Goal: Information Seeking & Learning: Learn about a topic

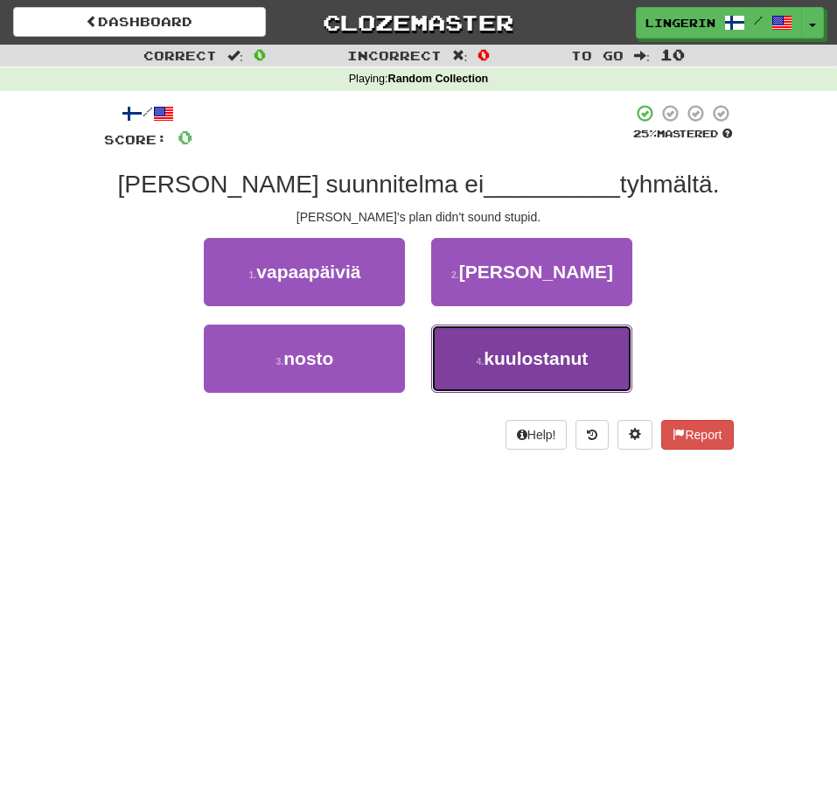
click at [571, 363] on span "kuulostanut" at bounding box center [536, 358] width 104 height 20
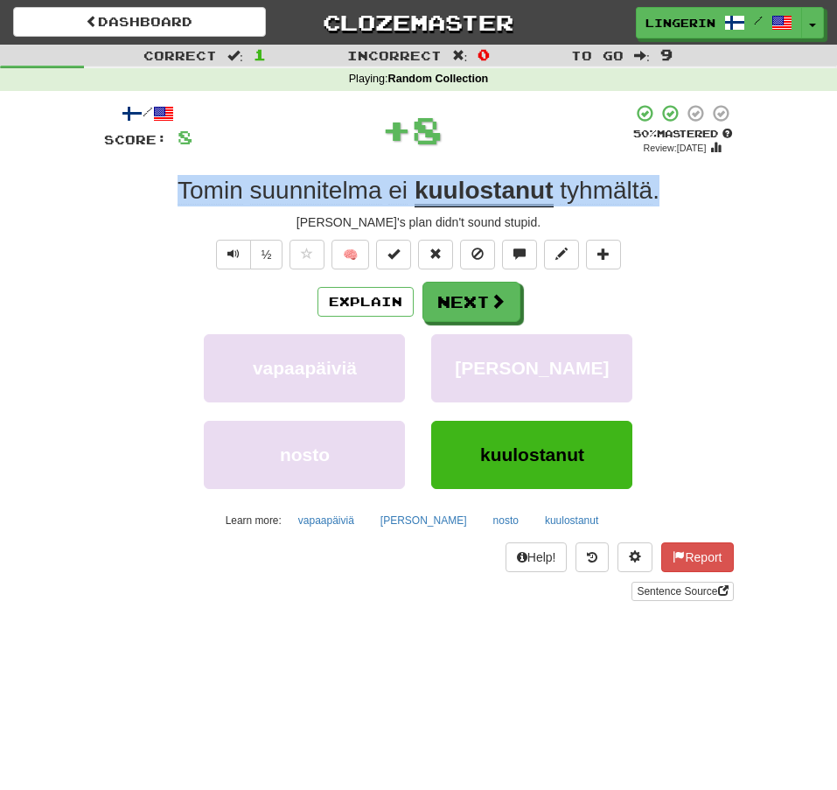
drag, startPoint x: 616, startPoint y: 190, endPoint x: 159, endPoint y: 198, distance: 457.4
click at [159, 198] on div "[PERSON_NAME] suunnitelma ei kuulostanut tyhmältä ." at bounding box center [419, 190] width 630 height 31
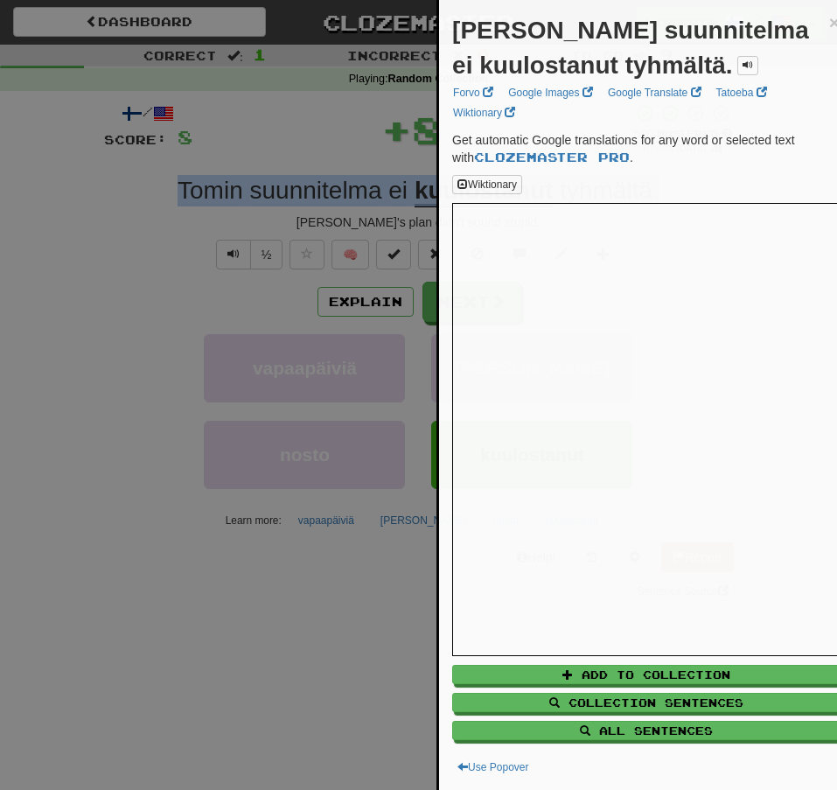
copy div "[PERSON_NAME] suunnitelma ei kuulostanut tyhmältä ."
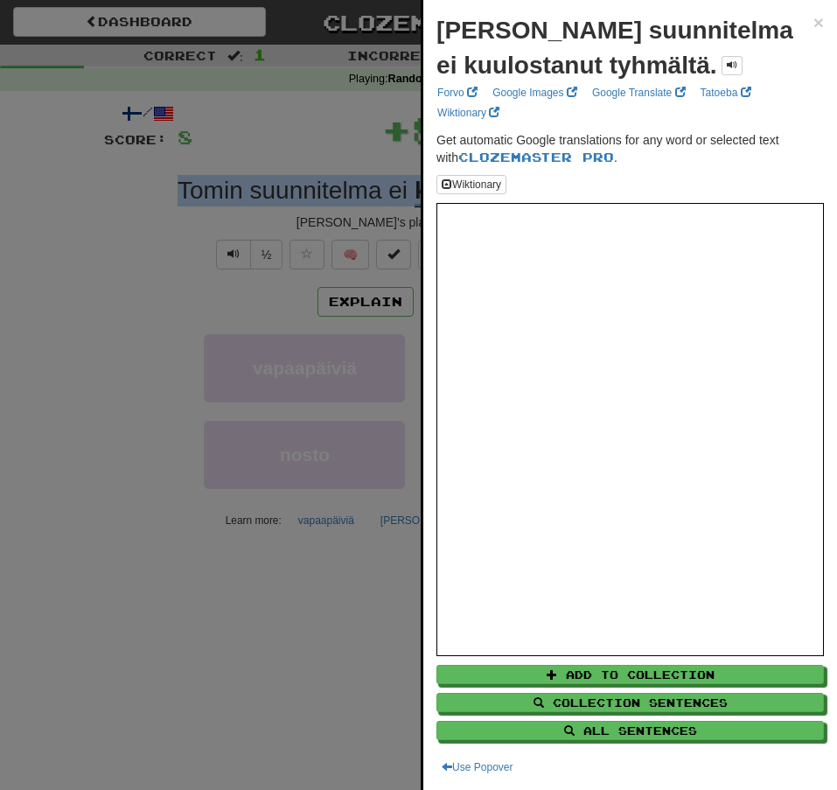
drag, startPoint x: 66, startPoint y: 228, endPoint x: 100, endPoint y: 234, distance: 33.8
click at [66, 227] on div at bounding box center [418, 395] width 837 height 790
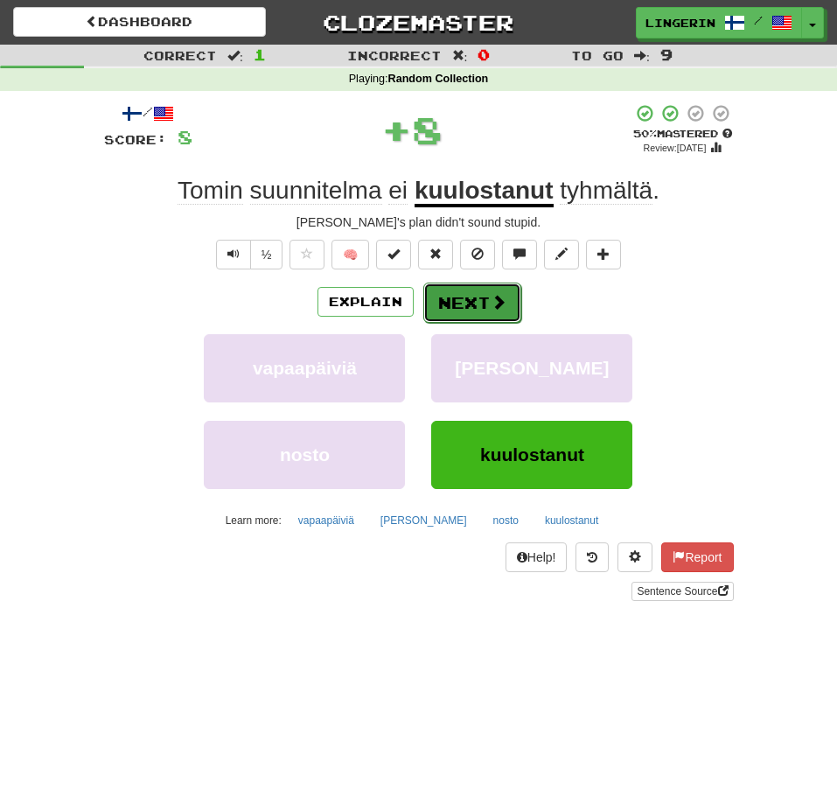
click at [481, 303] on button "Next" at bounding box center [472, 302] width 98 height 40
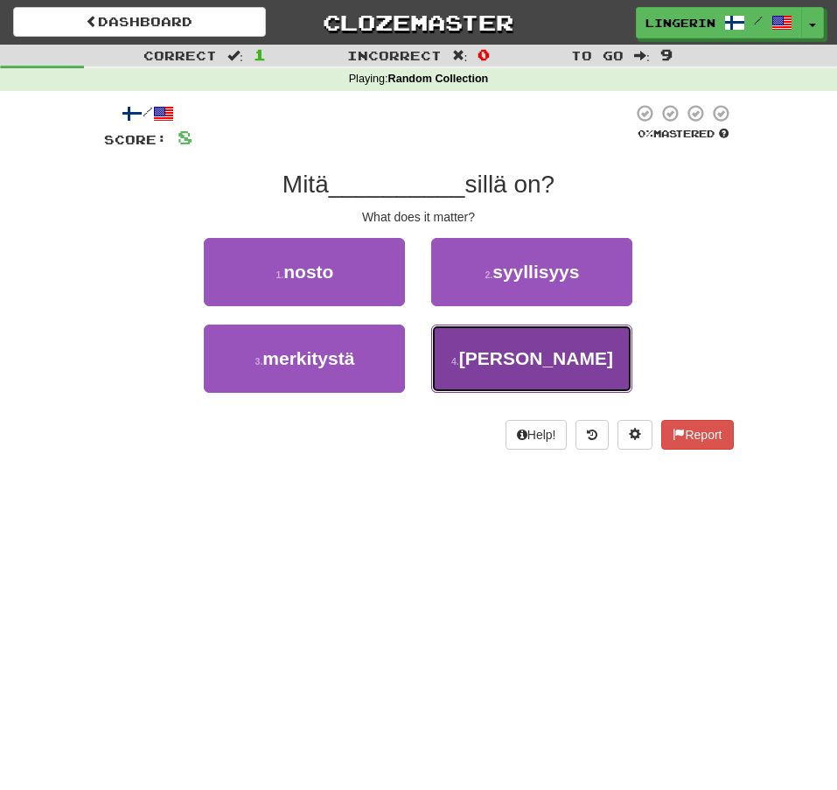
click at [491, 379] on button "4 . [GEOGRAPHIC_DATA]" at bounding box center [531, 358] width 201 height 68
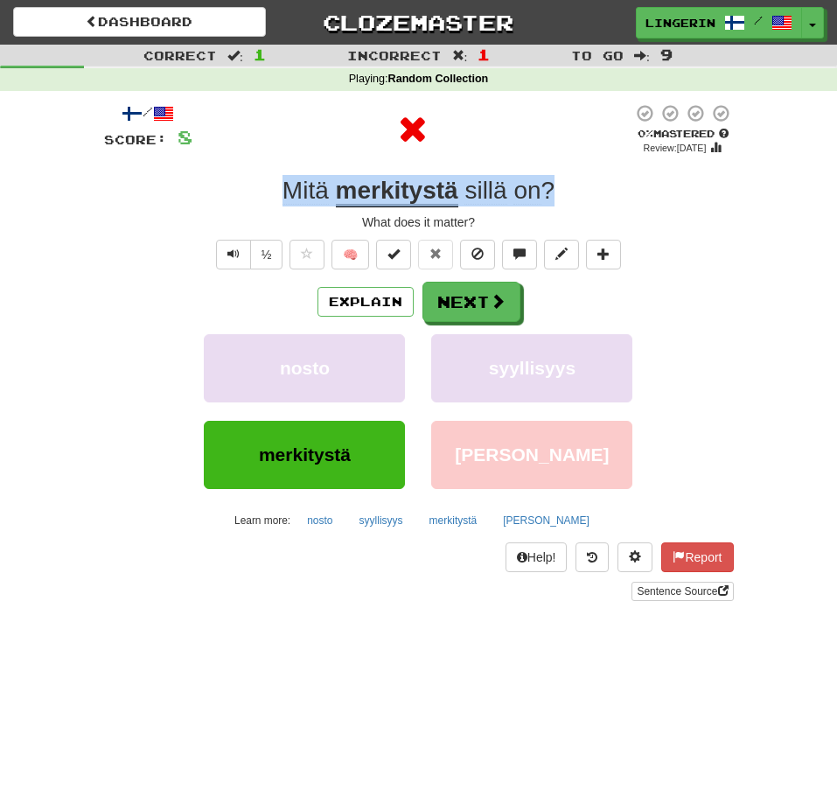
drag, startPoint x: 560, startPoint y: 190, endPoint x: 223, endPoint y: 186, distance: 337.5
click at [224, 186] on div "Mitä merkitystä sillä on ?" at bounding box center [419, 190] width 630 height 31
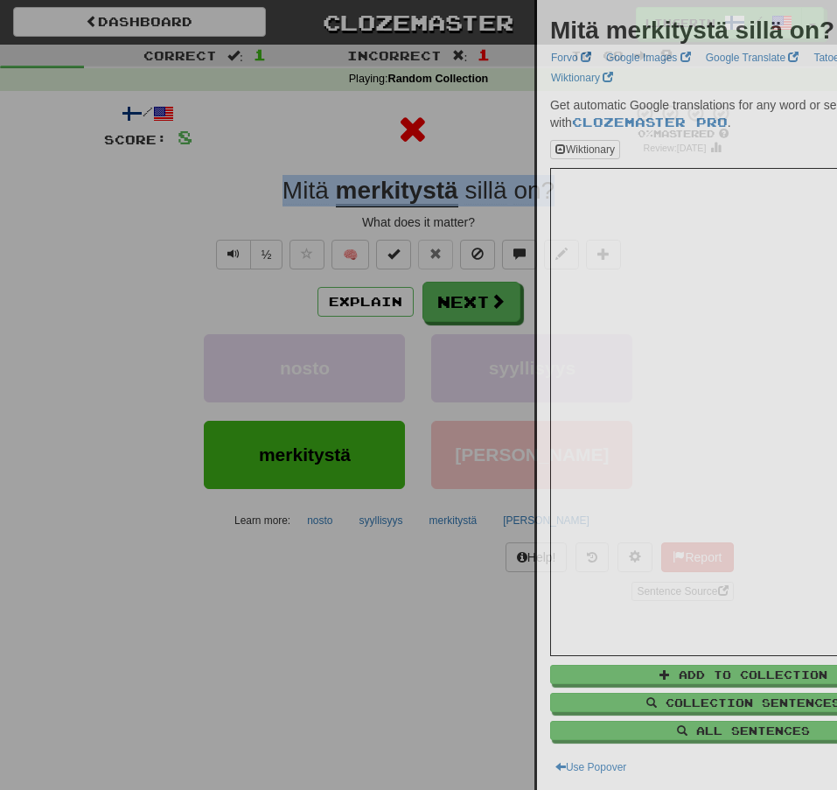
copy div "Mitä merkitystä sillä on ?"
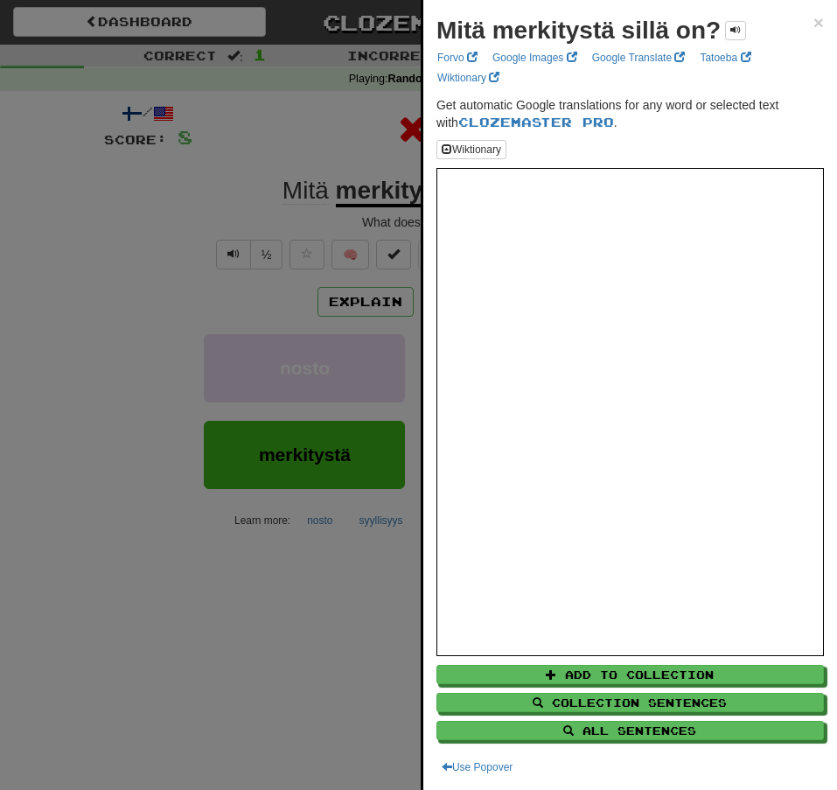
drag, startPoint x: 150, startPoint y: 206, endPoint x: 158, endPoint y: 212, distance: 9.5
click at [150, 205] on div at bounding box center [418, 395] width 837 height 790
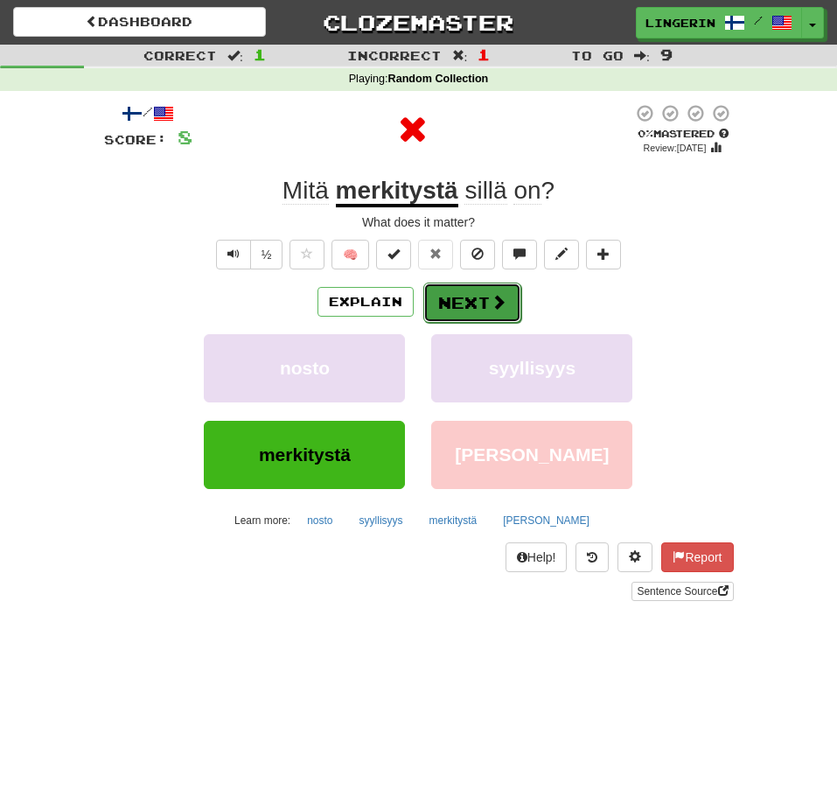
click at [455, 310] on button "Next" at bounding box center [472, 302] width 98 height 40
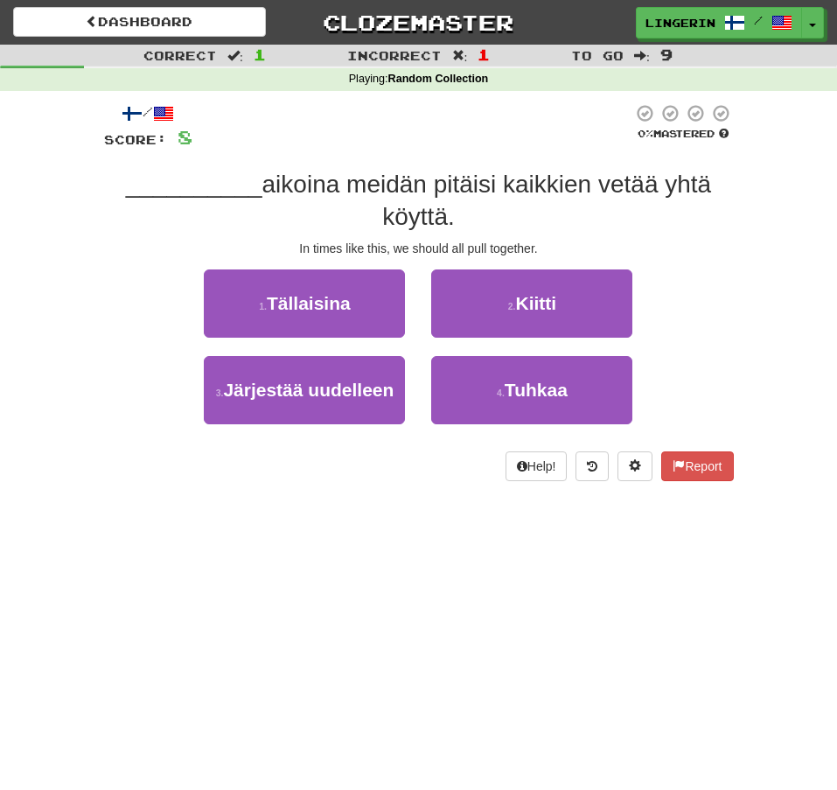
click at [447, 208] on span "aikoina meidän pitäisi kaikkien vetää yhtä köyttä." at bounding box center [486, 200] width 449 height 59
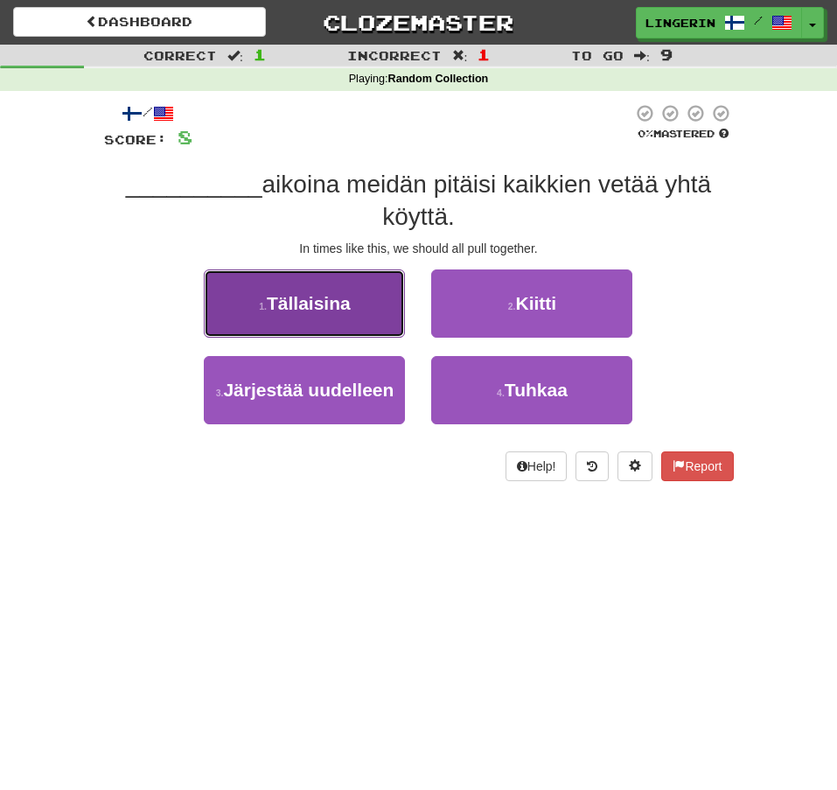
click at [345, 298] on span "Tällaisina" at bounding box center [309, 303] width 84 height 20
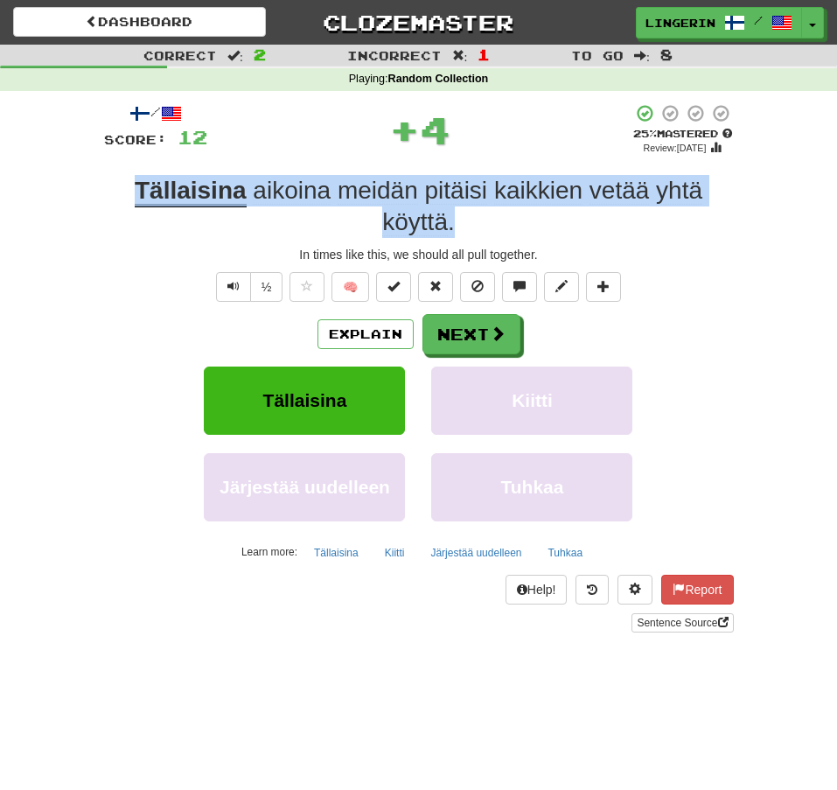
drag, startPoint x: 481, startPoint y: 225, endPoint x: 105, endPoint y: 191, distance: 377.5
click at [105, 191] on div "Tällaisina aikoina meidän pitäisi kaikkien vetää yhtä köyttä ." at bounding box center [419, 207] width 630 height 64
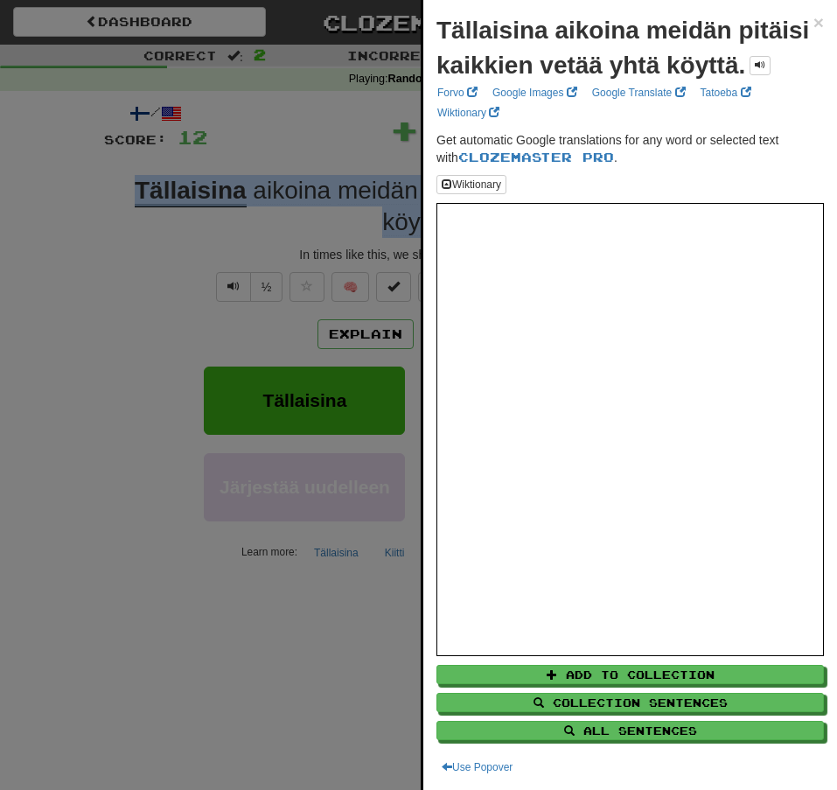
copy div "Tällaisina aikoina meidän pitäisi kaikkien vetää yhtä köyttä ."
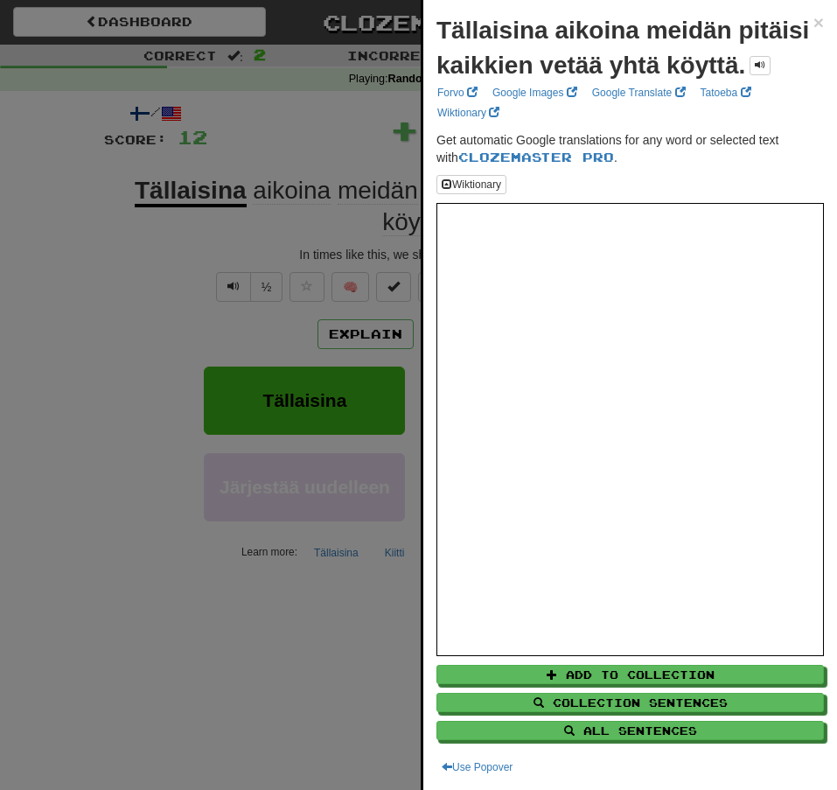
drag, startPoint x: 166, startPoint y: 265, endPoint x: 171, endPoint y: 254, distance: 12.5
click at [166, 263] on div at bounding box center [418, 395] width 837 height 790
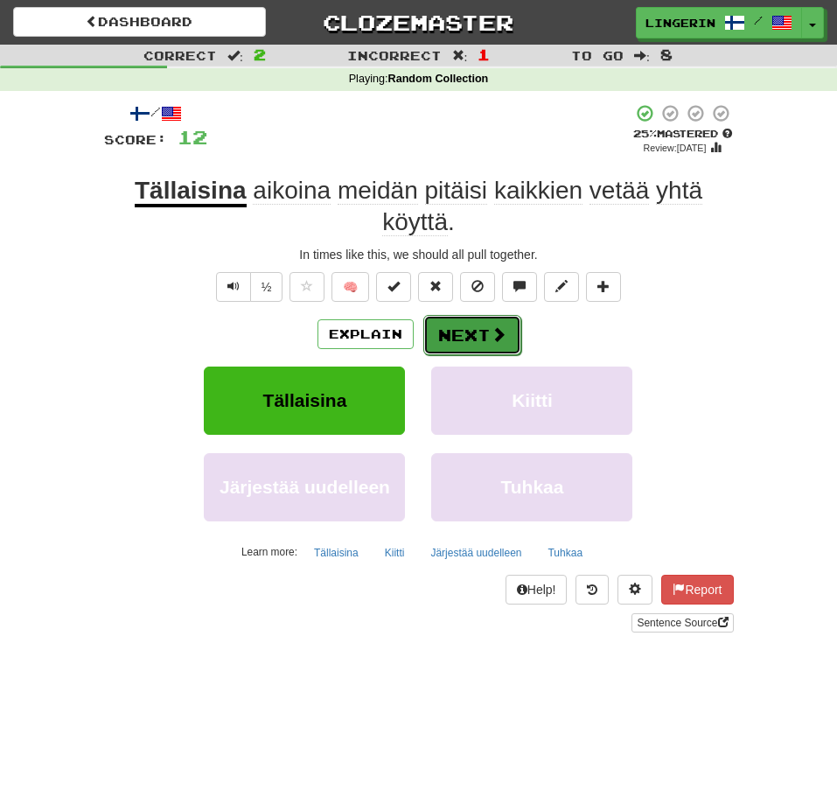
click at [498, 331] on span at bounding box center [499, 334] width 16 height 16
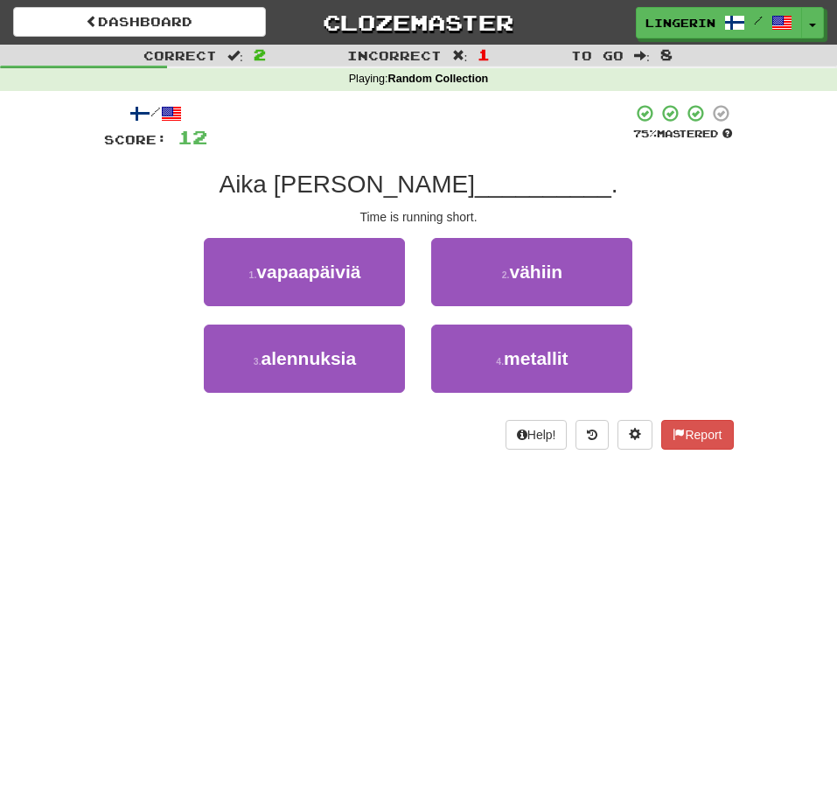
click at [427, 154] on div "/ Score: 12 75 % Mastered [PERSON_NAME] __________ . Time is running short. 1 .…" at bounding box center [419, 276] width 630 height 346
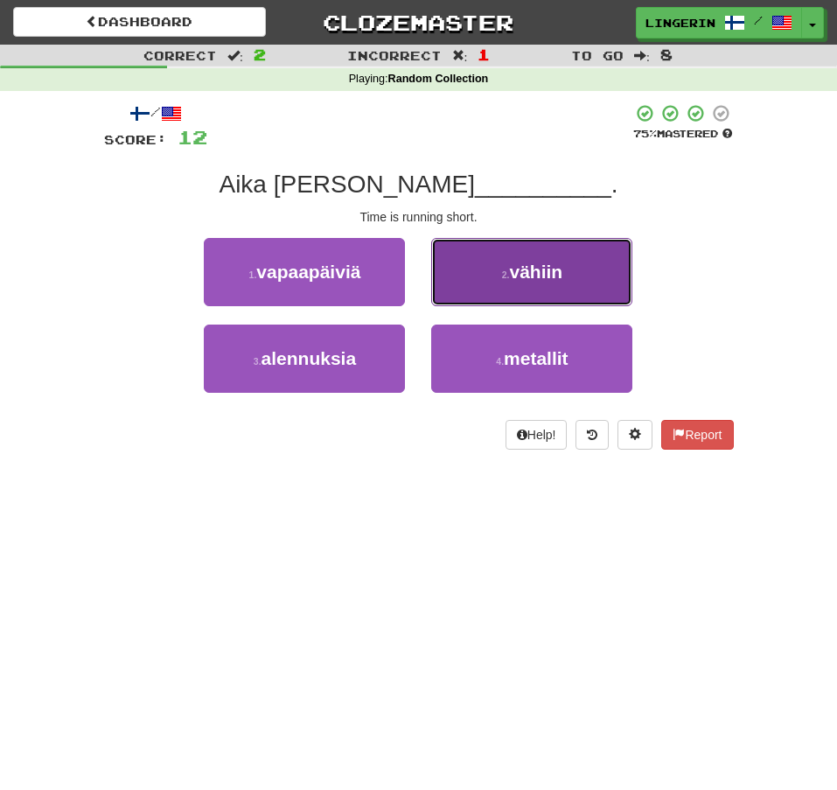
click at [506, 262] on button "2 . vähiin" at bounding box center [531, 272] width 201 height 68
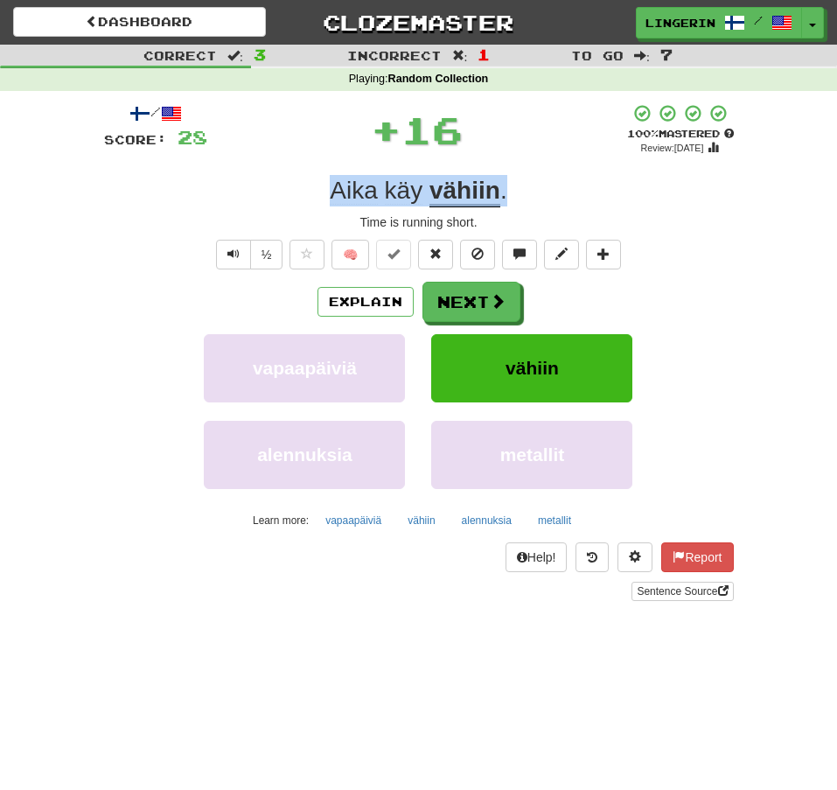
drag, startPoint x: 501, startPoint y: 205, endPoint x: 304, endPoint y: 197, distance: 196.9
click at [304, 197] on div "Aika [PERSON_NAME] vähiin ." at bounding box center [419, 190] width 630 height 31
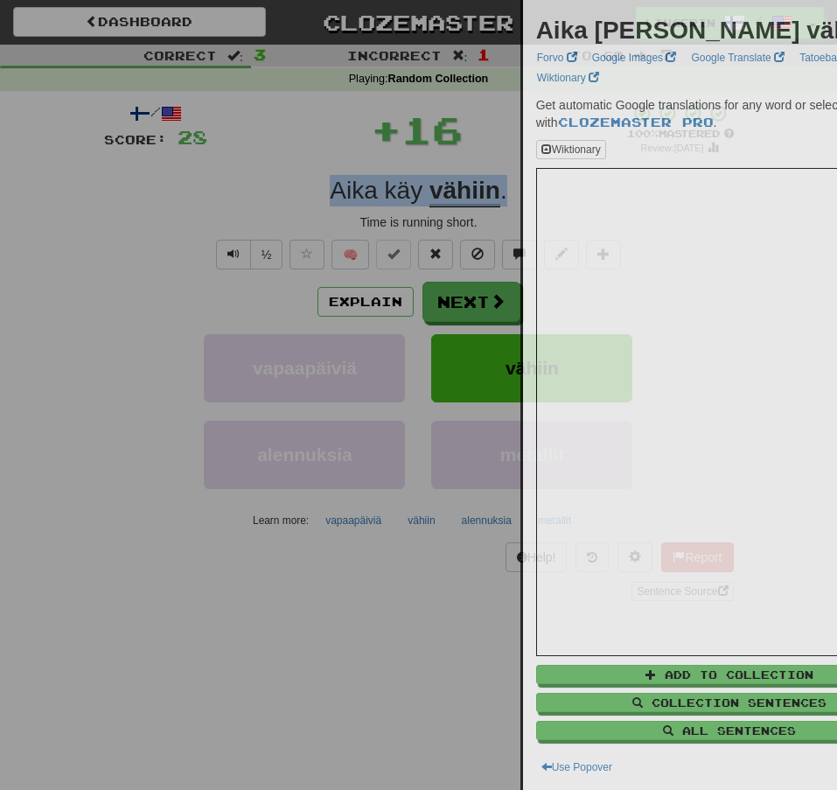
copy div "Aika [PERSON_NAME] vähiin ."
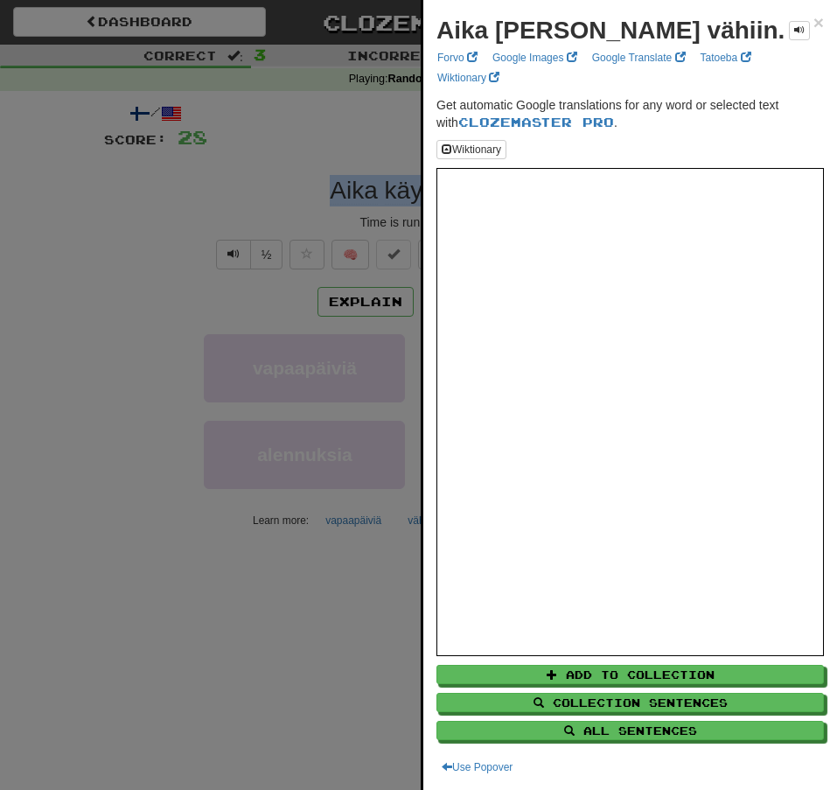
click at [191, 272] on div at bounding box center [418, 395] width 837 height 790
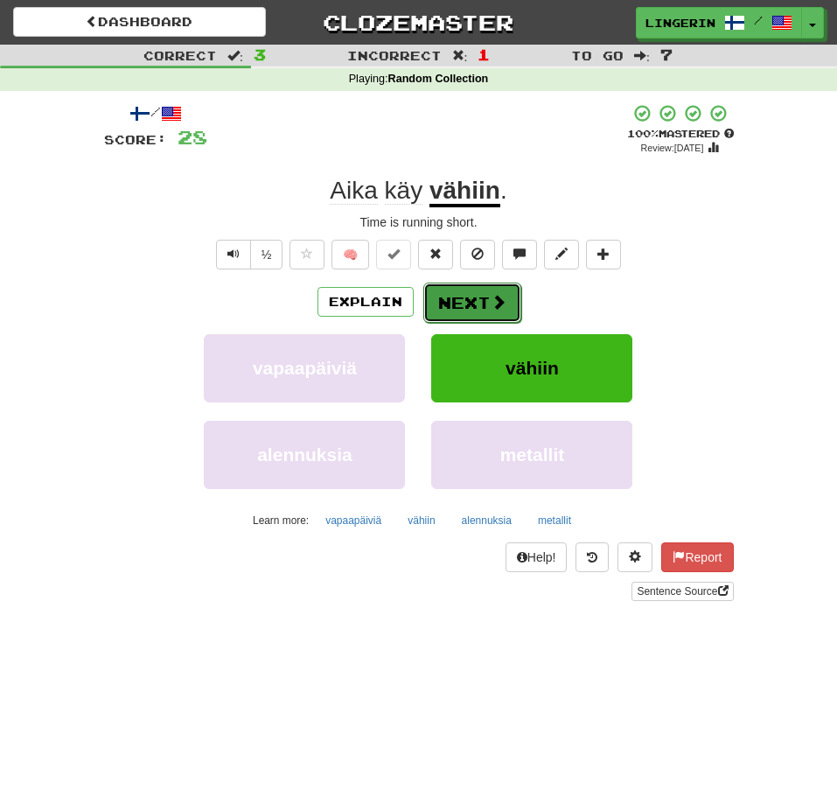
click at [516, 303] on button "Next" at bounding box center [472, 302] width 98 height 40
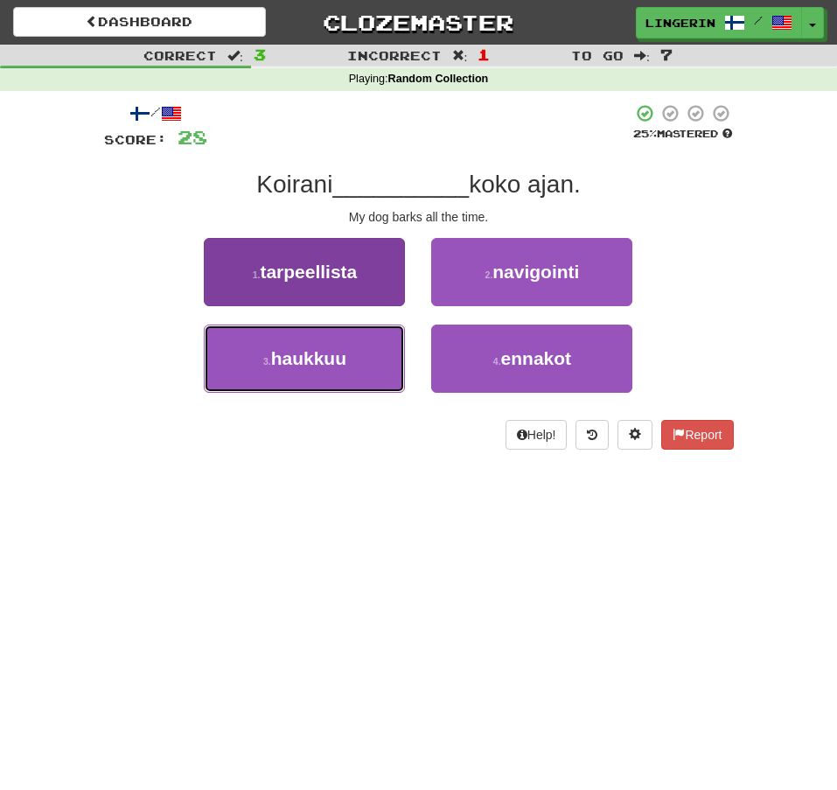
click at [339, 358] on span "haukkuu" at bounding box center [308, 358] width 75 height 20
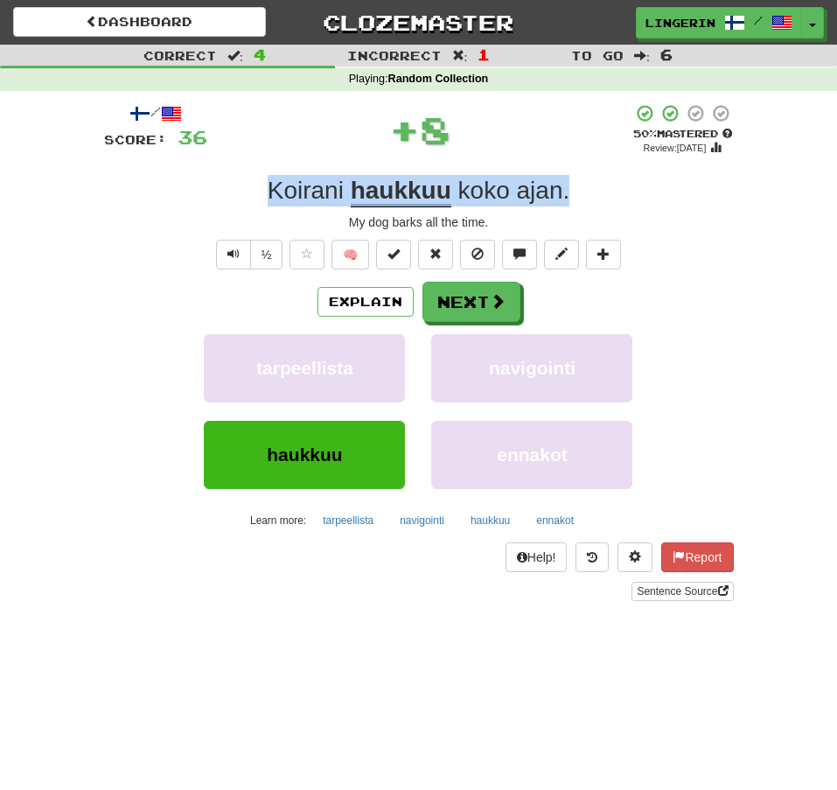
drag, startPoint x: 576, startPoint y: 191, endPoint x: 210, endPoint y: 202, distance: 366.5
click at [212, 202] on div "Koirani haukkuu koko ajan ." at bounding box center [419, 190] width 630 height 31
copy div "Koirani haukkuu koko ajan ."
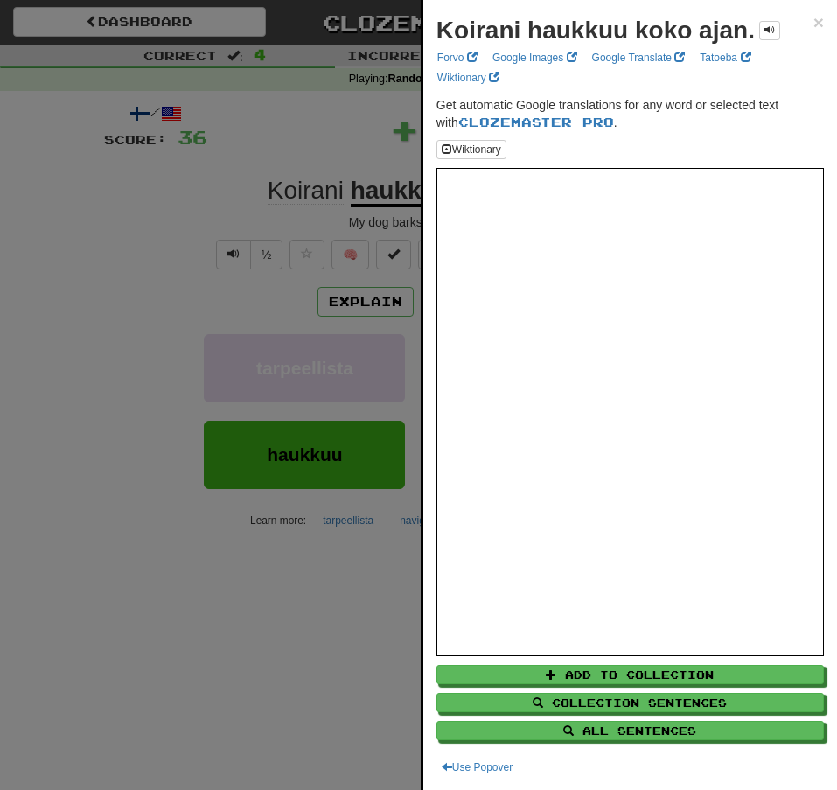
click at [64, 233] on div at bounding box center [418, 395] width 837 height 790
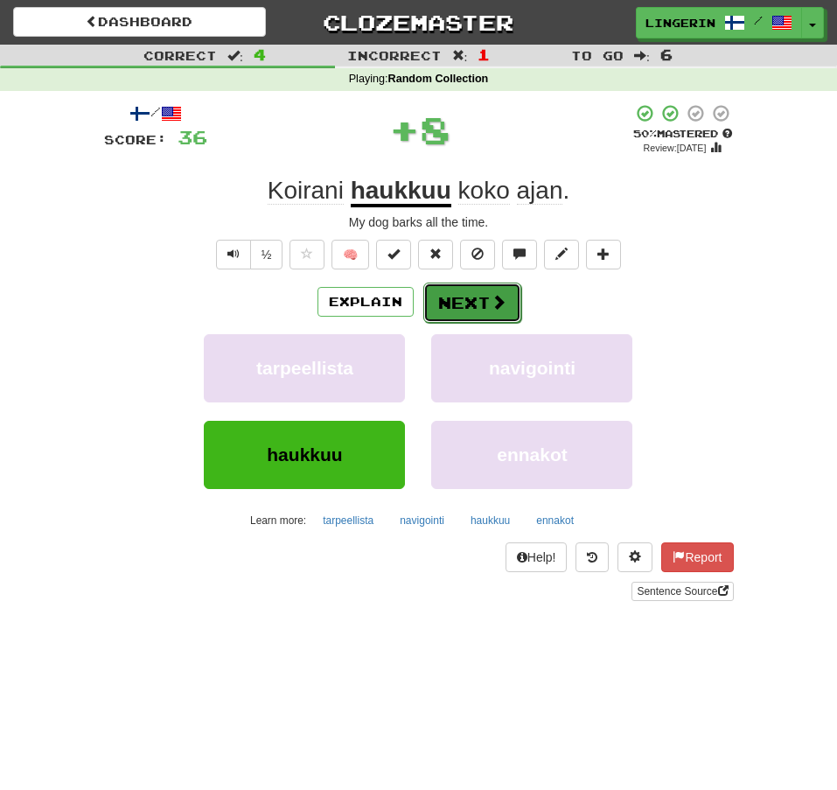
click at [482, 316] on button "Next" at bounding box center [472, 302] width 98 height 40
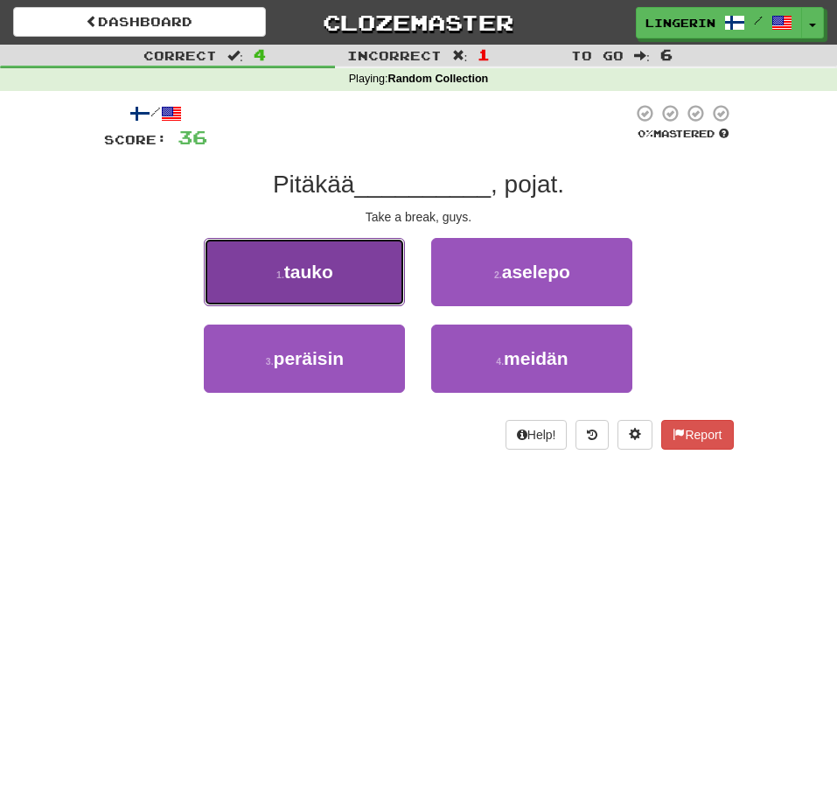
click at [315, 282] on span "tauko" at bounding box center [308, 271] width 49 height 20
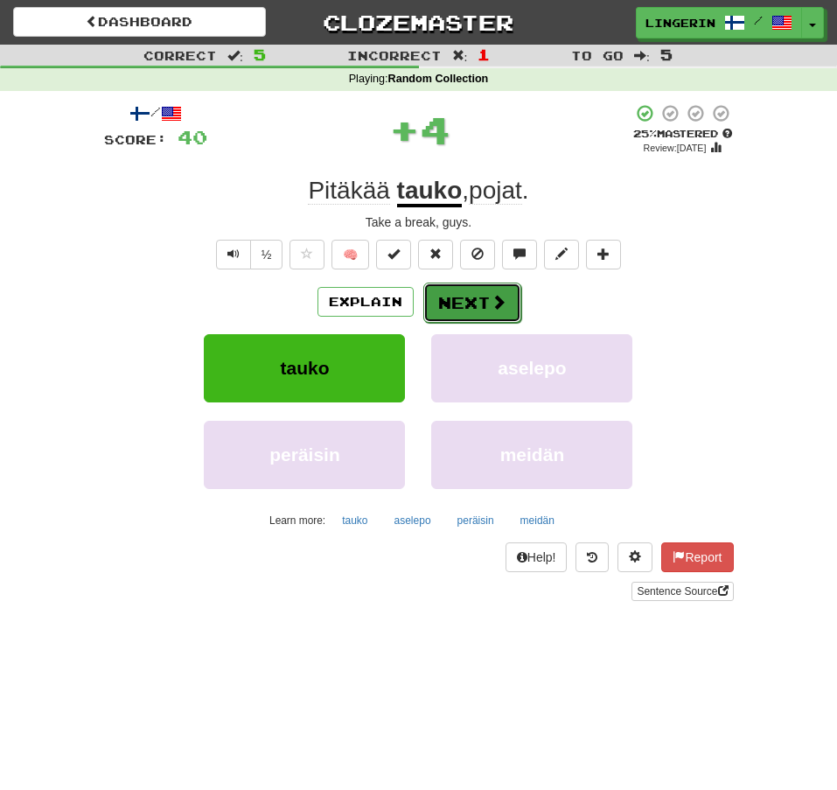
click at [497, 310] on span at bounding box center [499, 302] width 16 height 16
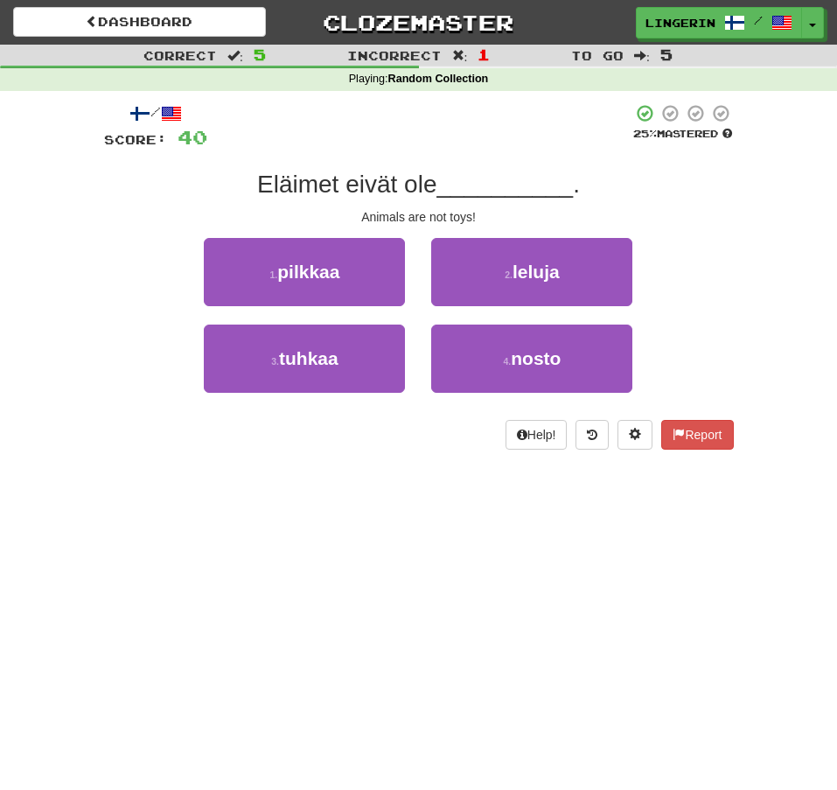
click at [696, 211] on div "Animals are not toys!" at bounding box center [419, 216] width 630 height 17
click at [505, 271] on small "2 ." at bounding box center [509, 274] width 8 height 10
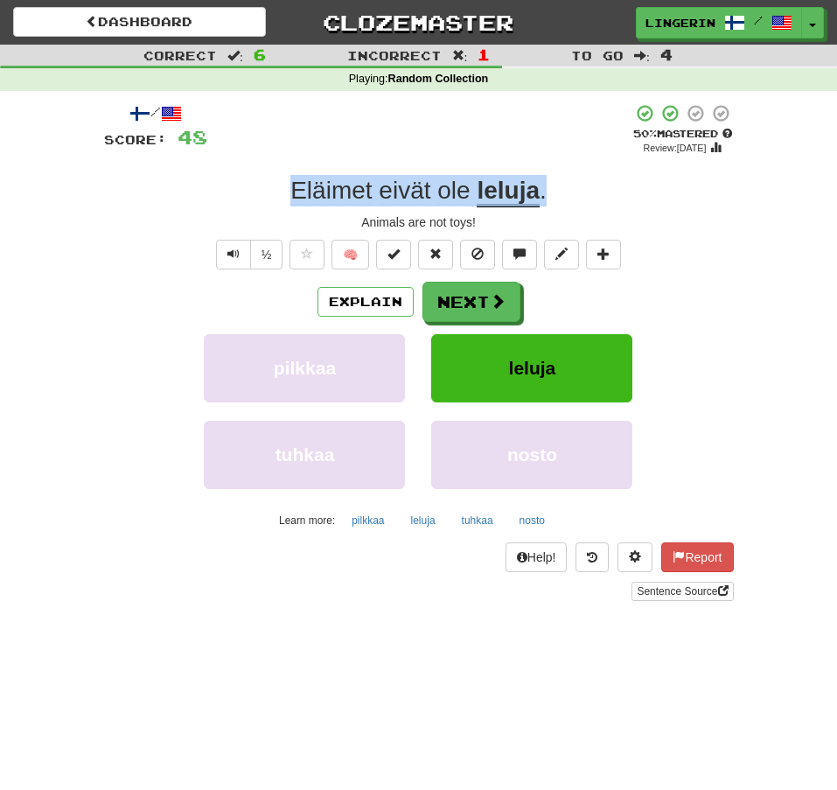
drag, startPoint x: 571, startPoint y: 195, endPoint x: 245, endPoint y: 192, distance: 326.2
click at [245, 192] on div "Eläimet eivät ole leluja ." at bounding box center [419, 190] width 630 height 31
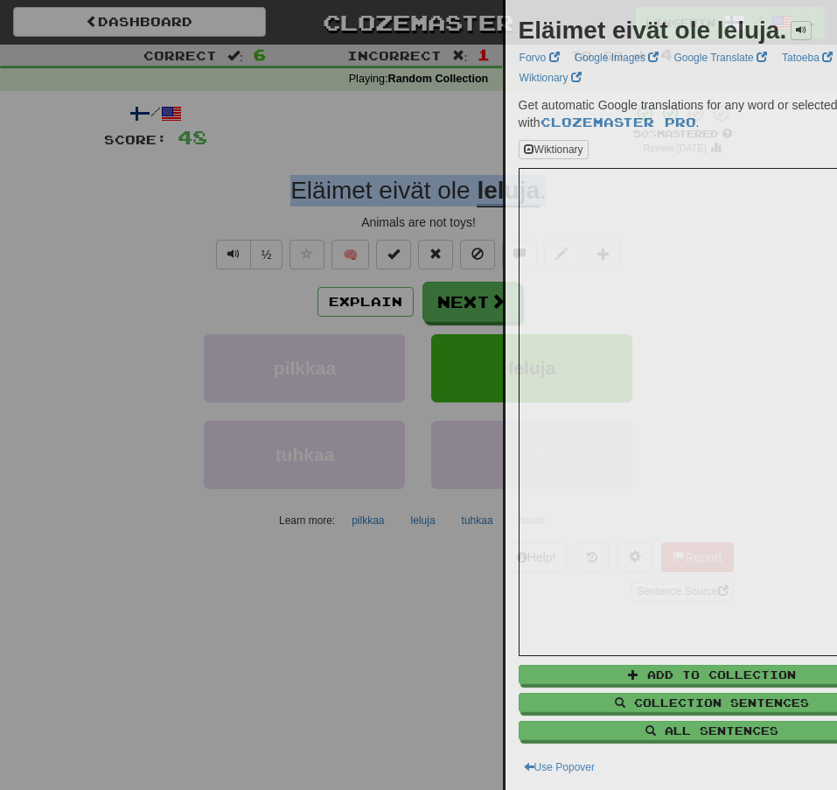
copy div "Eläimet eivät ole leluja ."
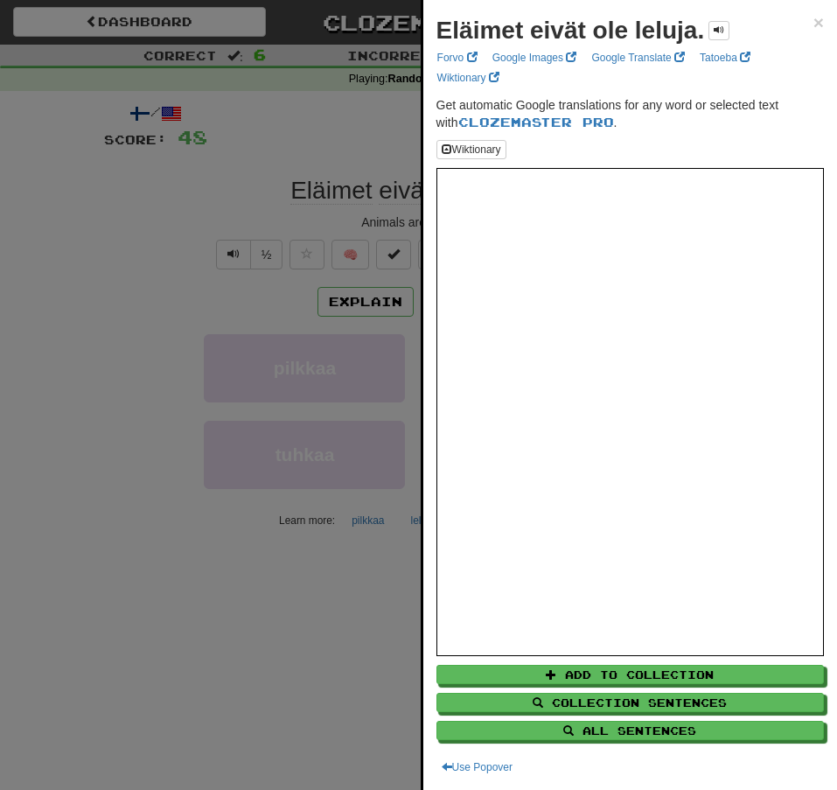
click at [243, 288] on div at bounding box center [418, 395] width 837 height 790
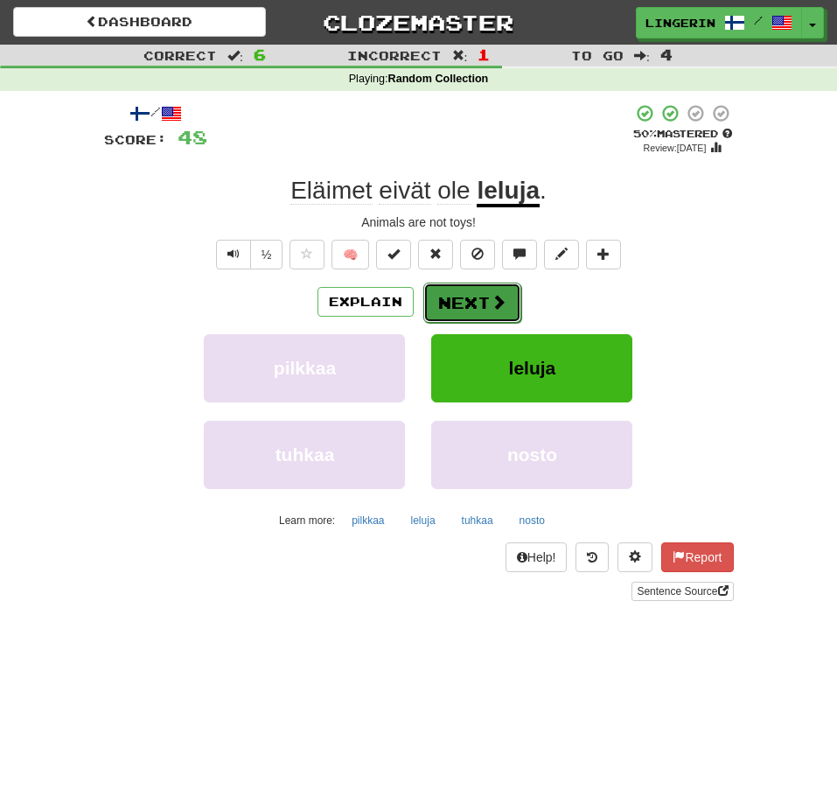
click at [483, 305] on button "Next" at bounding box center [472, 302] width 98 height 40
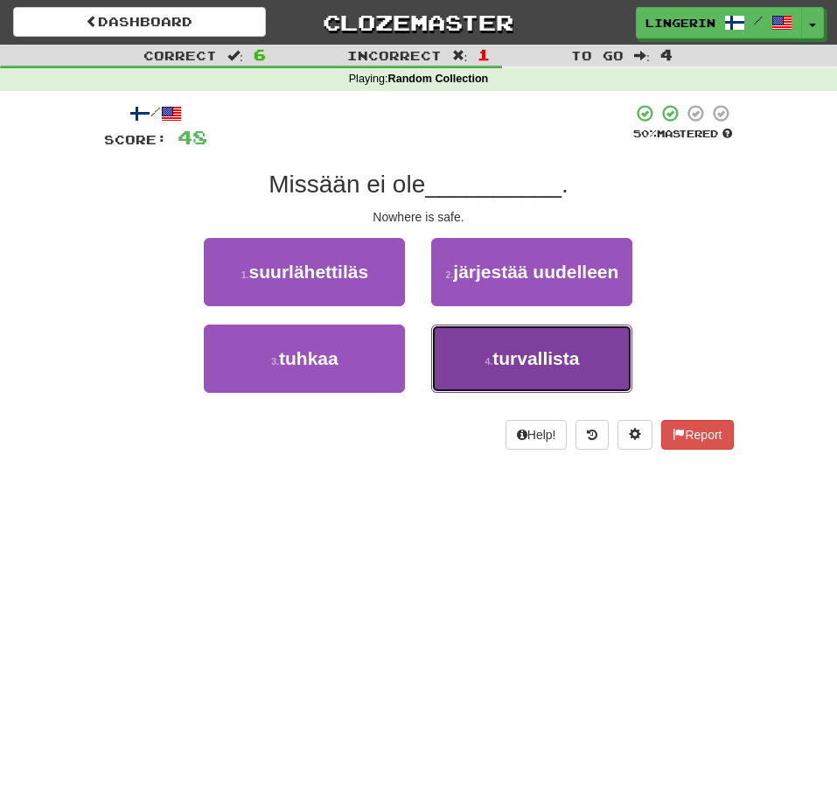
click at [542, 361] on span "turvallista" at bounding box center [535, 358] width 87 height 20
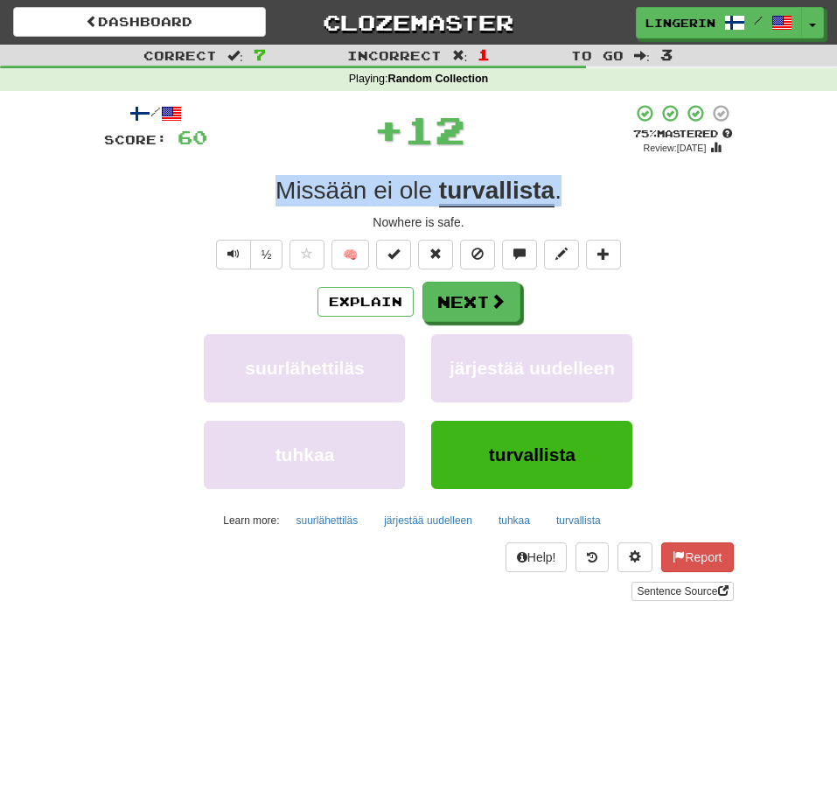
drag, startPoint x: 539, startPoint y: 193, endPoint x: 264, endPoint y: 189, distance: 275.5
click at [264, 189] on div "Missään ei ole turvallista ." at bounding box center [419, 190] width 630 height 31
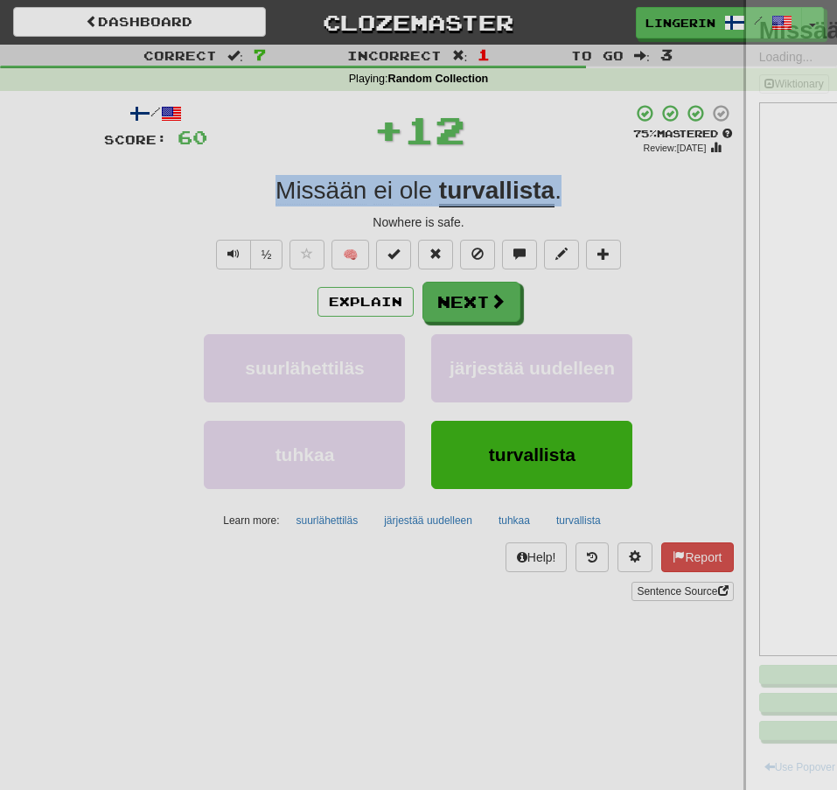
copy div "Missään ei ole turvallista ."
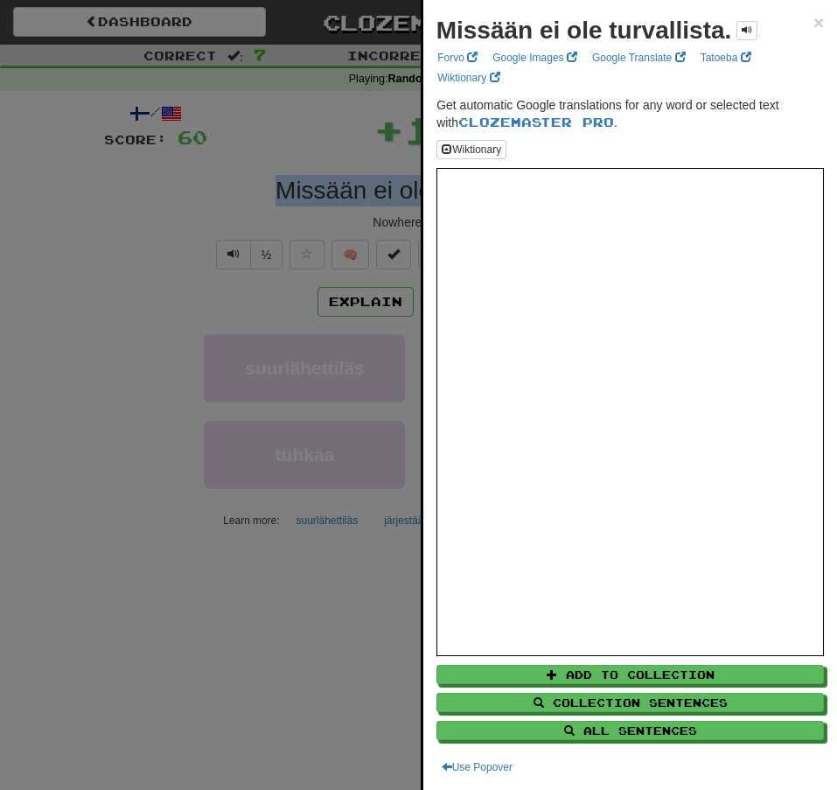
click at [140, 189] on div at bounding box center [418, 395] width 837 height 790
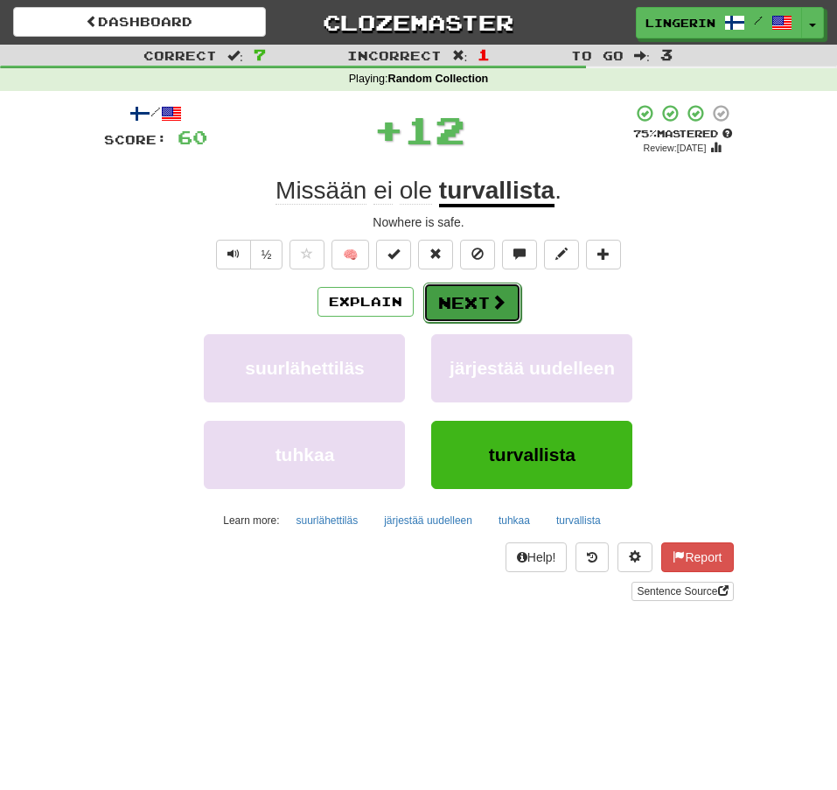
click at [450, 296] on button "Next" at bounding box center [472, 302] width 98 height 40
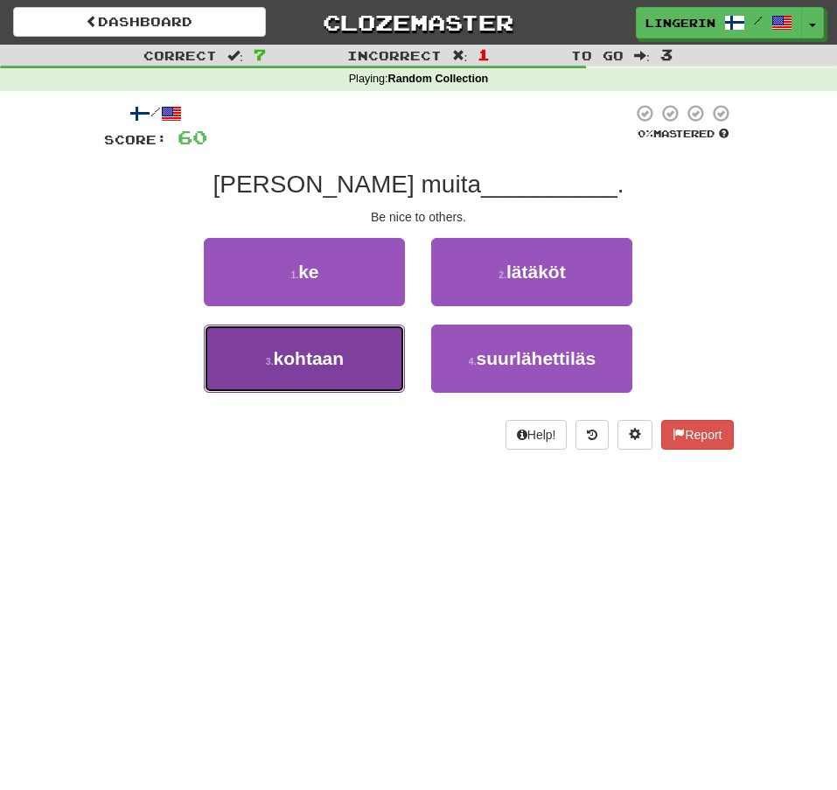
click at [342, 380] on button "3 . kohtaan" at bounding box center [304, 358] width 201 height 68
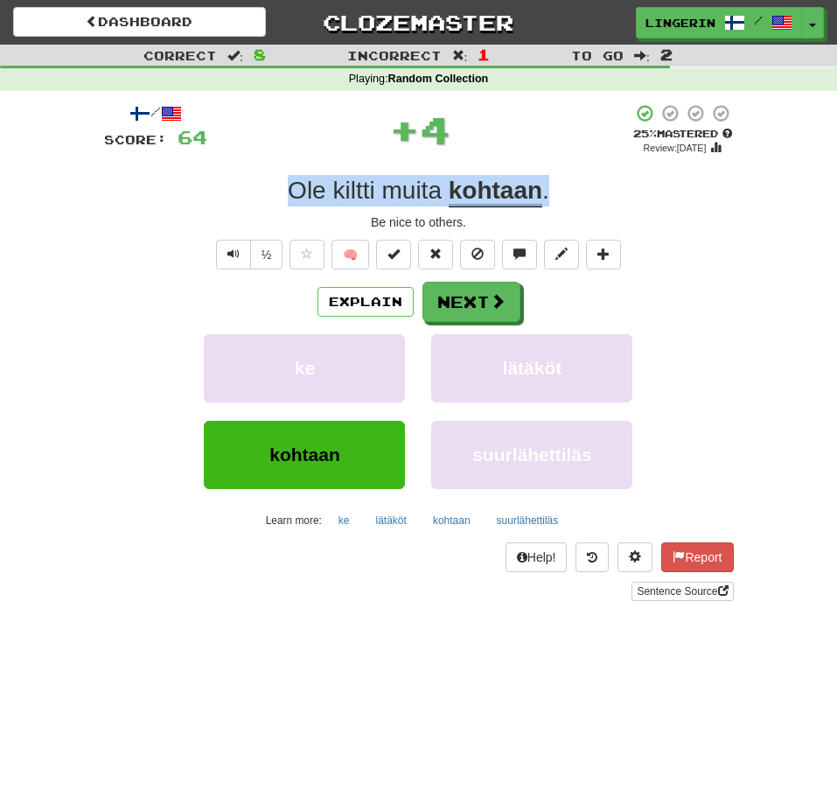
drag, startPoint x: 567, startPoint y: 194, endPoint x: 198, endPoint y: 182, distance: 370.1
click at [198, 182] on div "[PERSON_NAME] kiltti muita kohtaan ." at bounding box center [419, 190] width 630 height 31
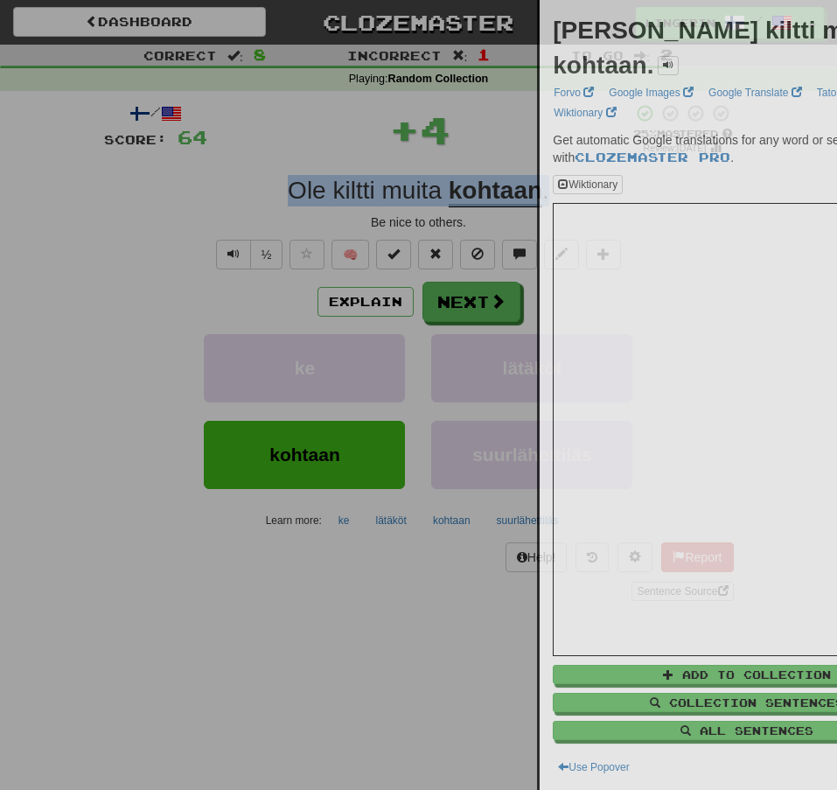
copy div "[PERSON_NAME] kiltti muita kohtaan ."
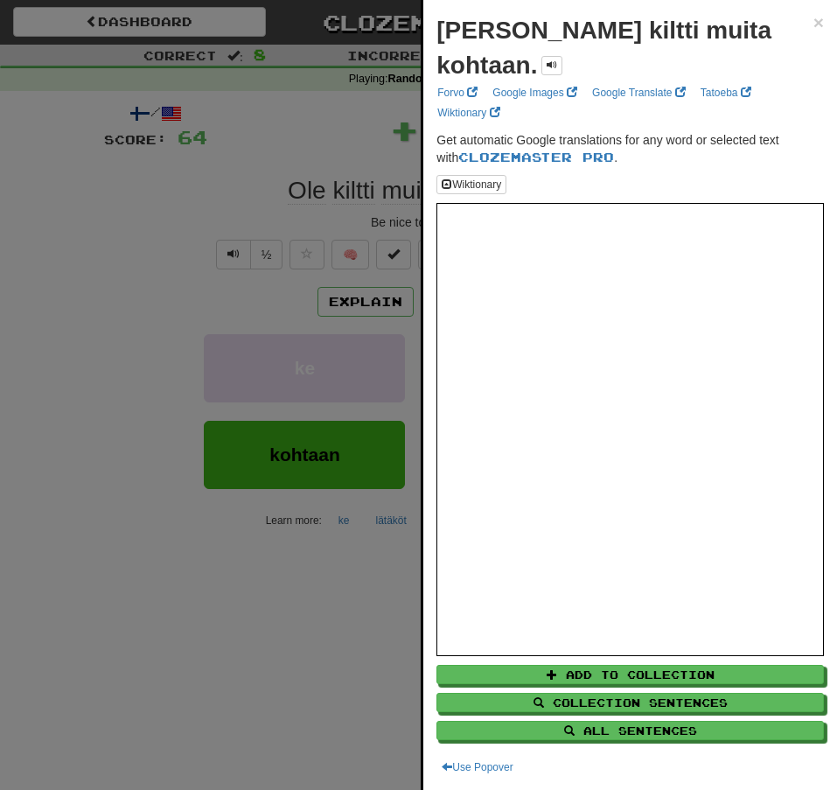
click at [94, 202] on div at bounding box center [418, 395] width 837 height 790
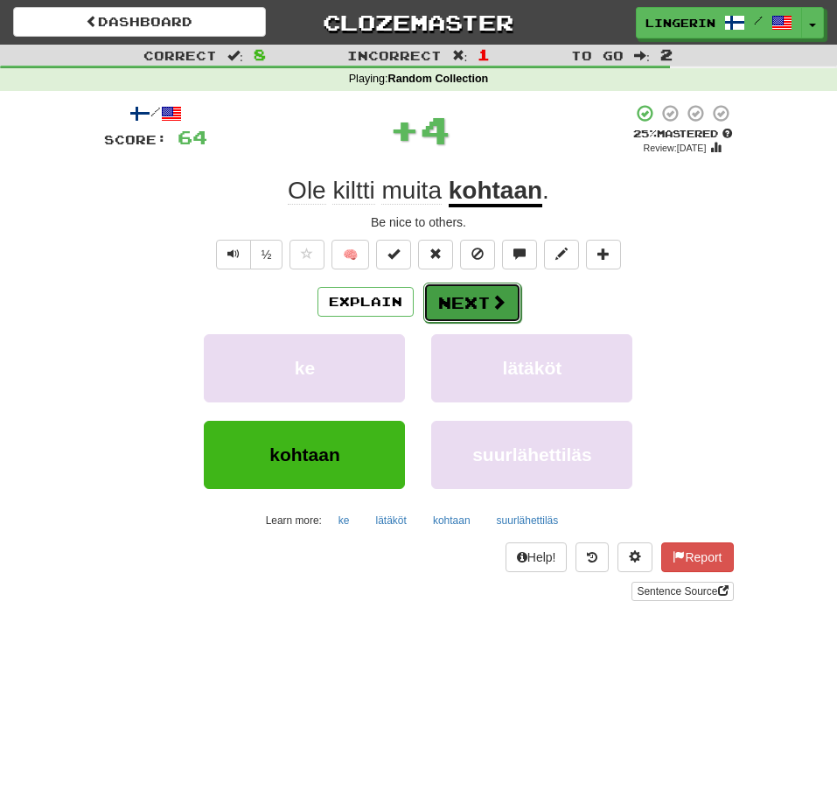
click at [474, 307] on button "Next" at bounding box center [472, 302] width 98 height 40
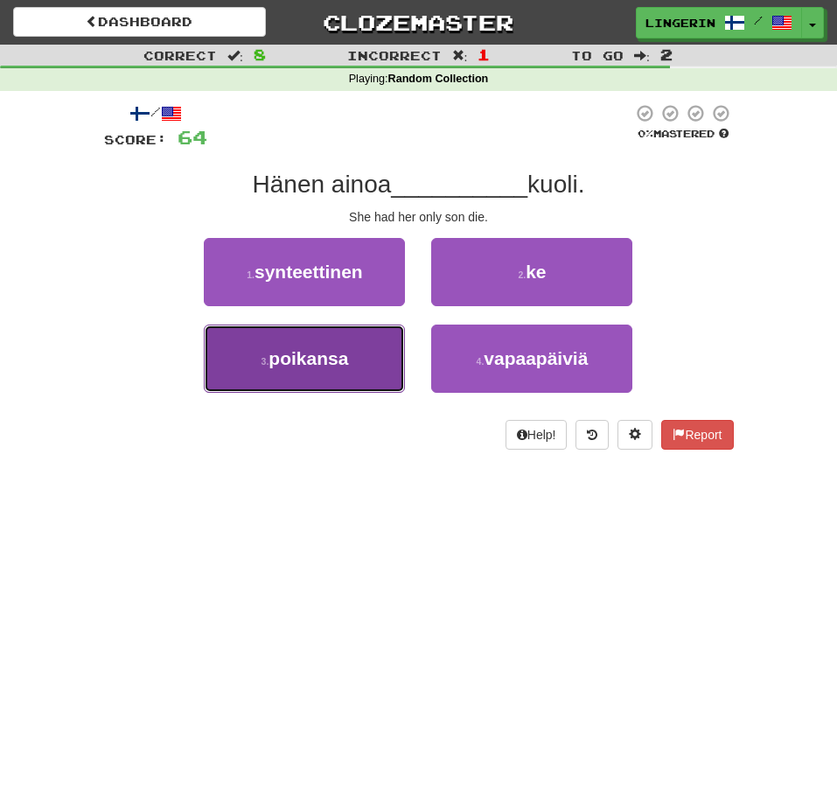
click at [317, 363] on span "poikansa" at bounding box center [308, 358] width 80 height 20
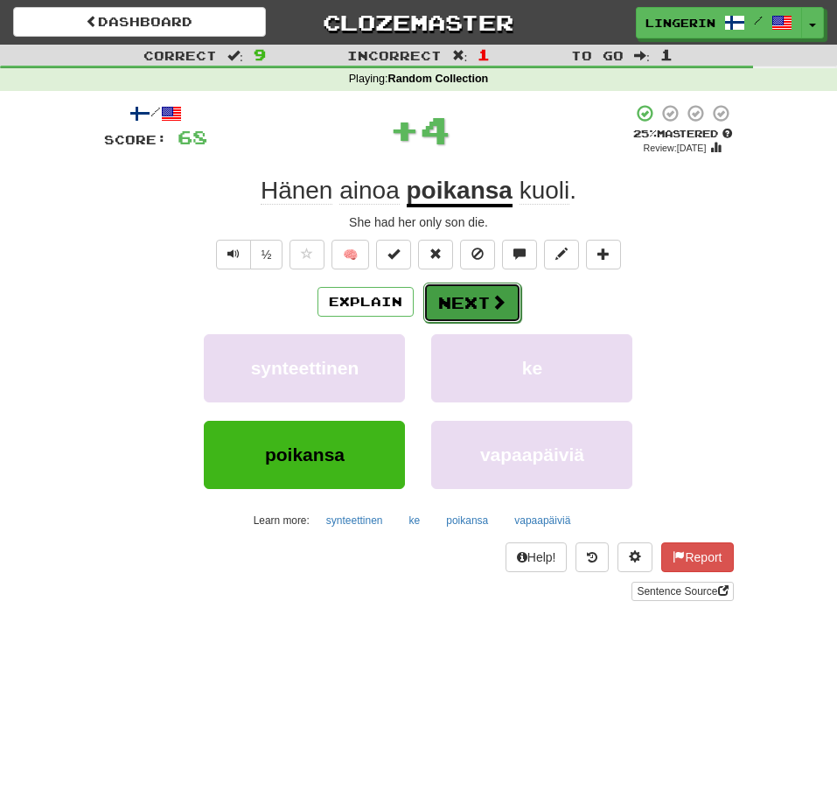
click at [479, 296] on button "Next" at bounding box center [472, 302] width 98 height 40
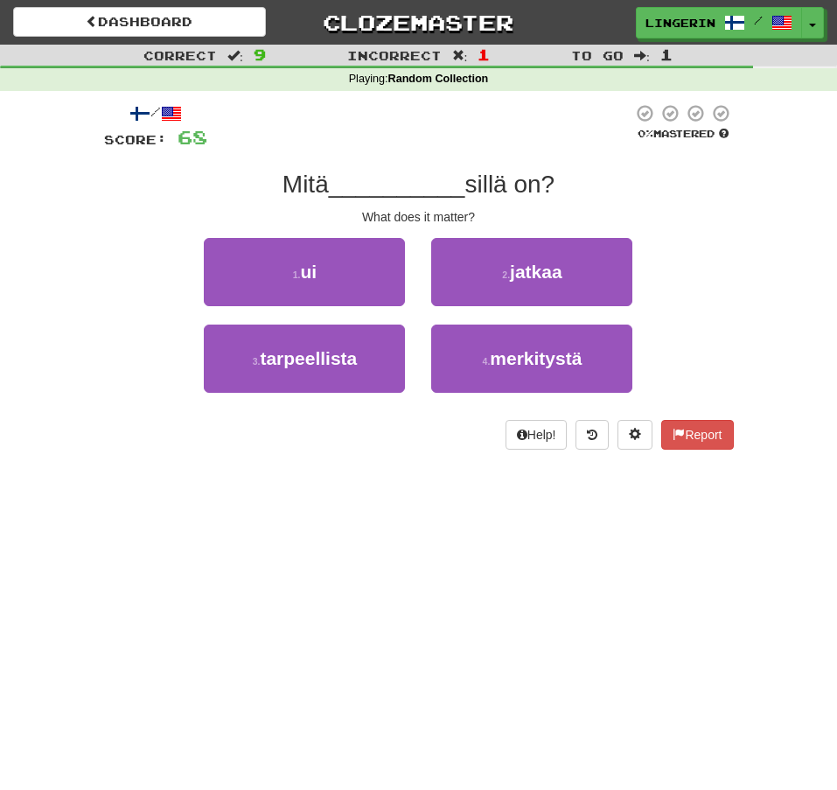
click at [727, 247] on div "1 . ui 2 . jatkaa" at bounding box center [419, 281] width 682 height 87
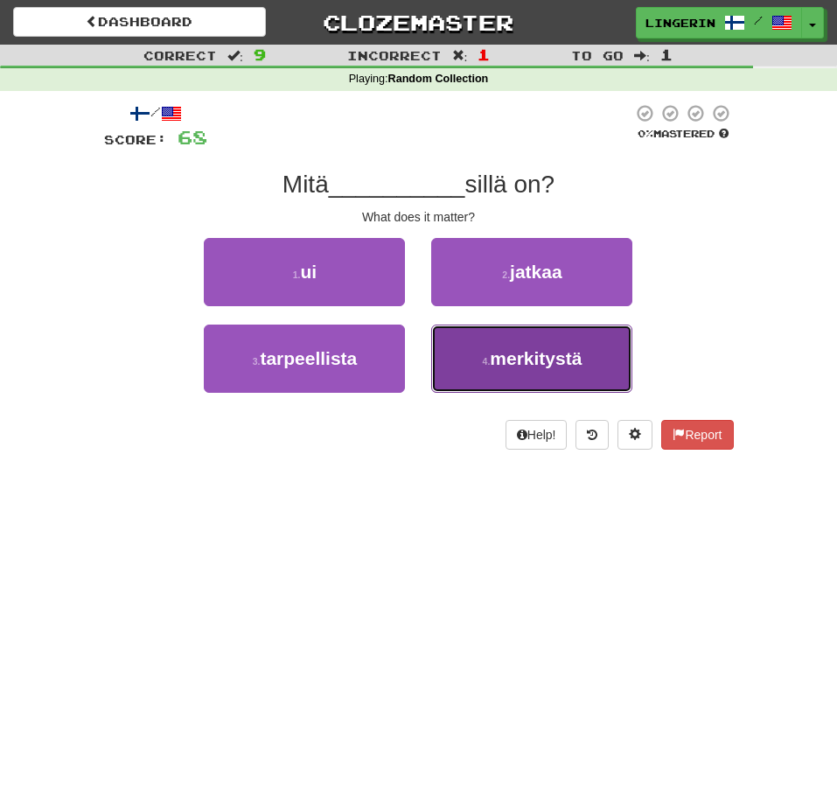
click at [578, 367] on span "merkitystä" at bounding box center [536, 358] width 92 height 20
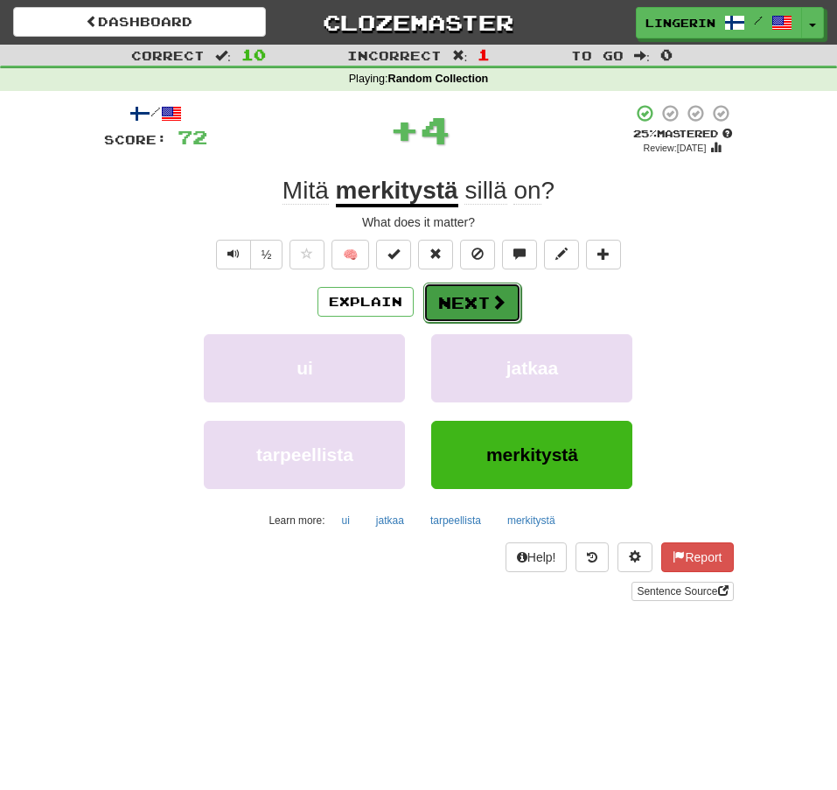
click at [502, 300] on span at bounding box center [499, 302] width 16 height 16
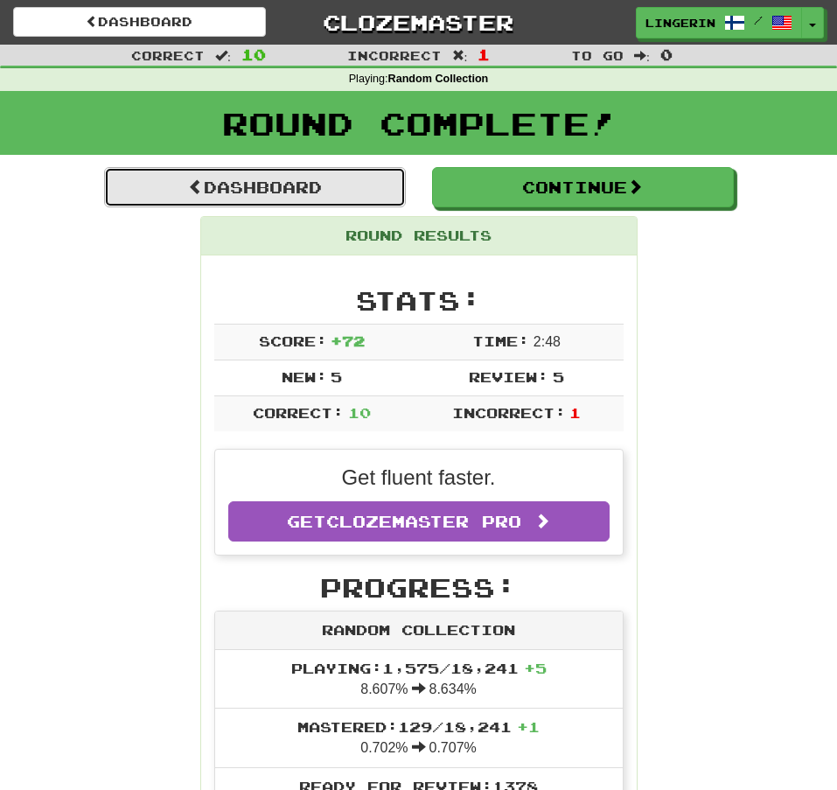
click at [361, 172] on link "Dashboard" at bounding box center [255, 187] width 302 height 40
